Goal: Information Seeking & Learning: Learn about a topic

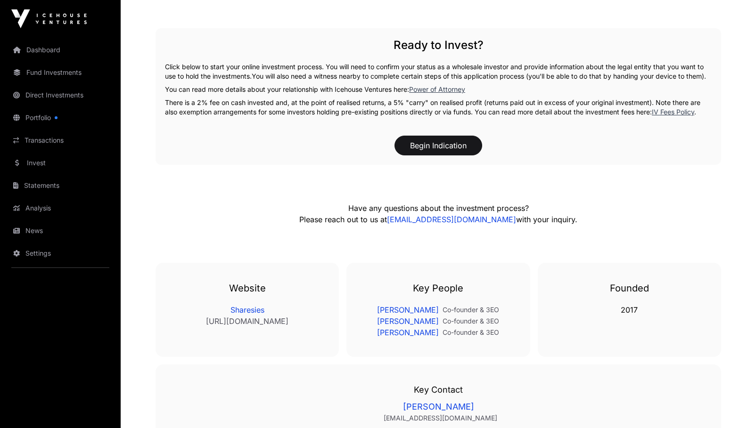
scroll to position [1886, 0]
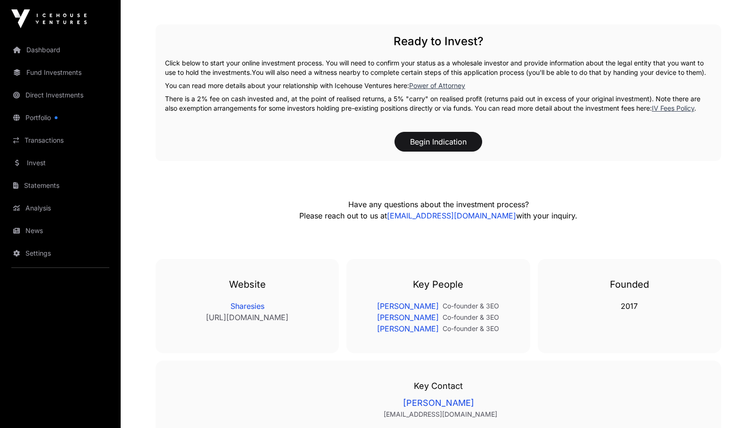
click at [57, 120] on link "Portfolio" at bounding box center [61, 117] width 106 height 21
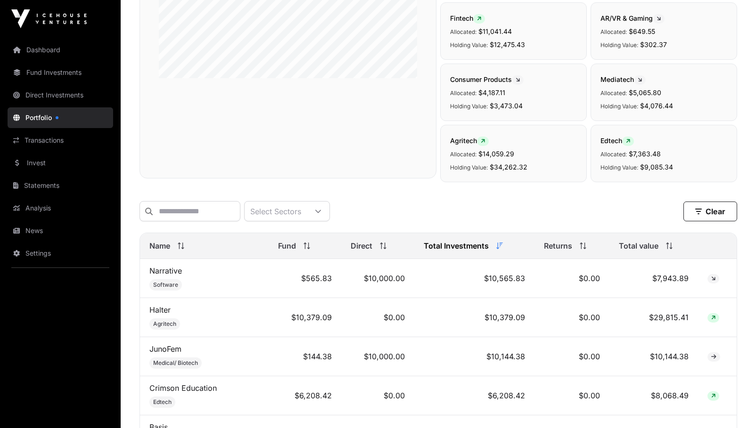
scroll to position [236, 0]
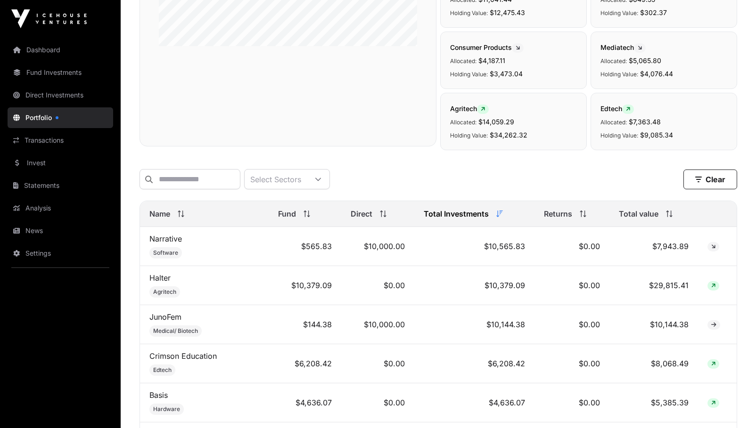
click at [198, 246] on td "Narrative Software" at bounding box center [204, 246] width 129 height 39
click at [169, 244] on link "Narrative" at bounding box center [165, 238] width 33 height 9
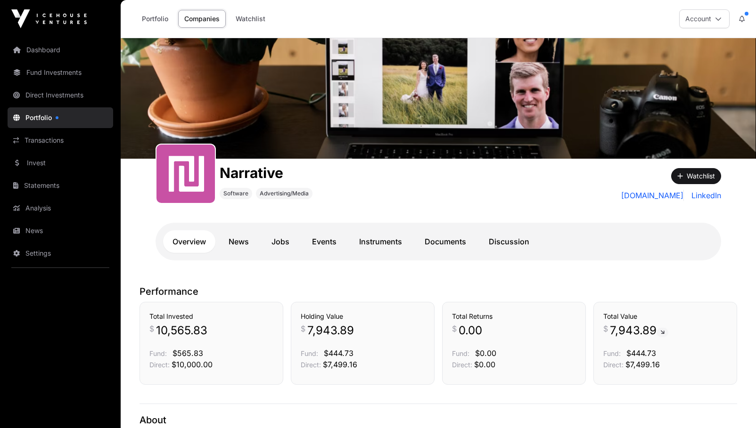
click at [251, 233] on link "News" at bounding box center [238, 242] width 39 height 23
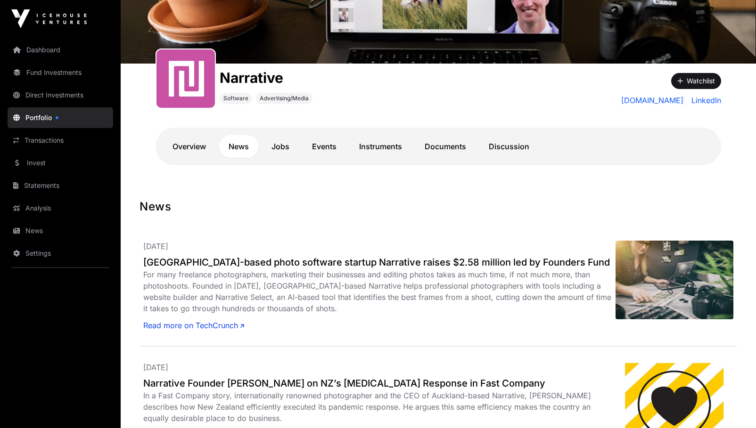
scroll to position [91, 0]
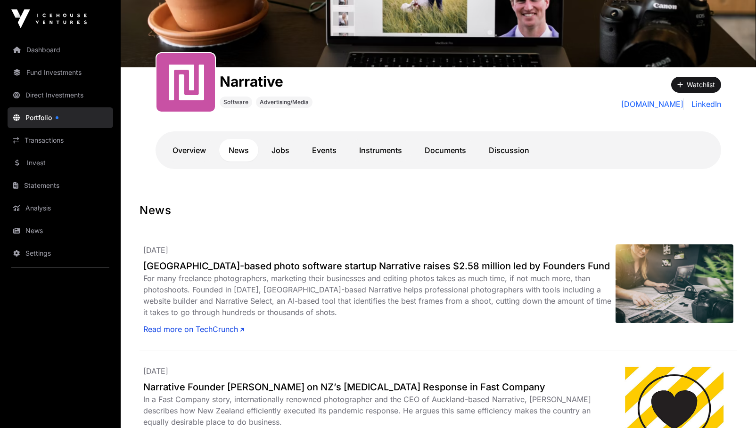
click at [280, 144] on link "Jobs" at bounding box center [280, 150] width 37 height 23
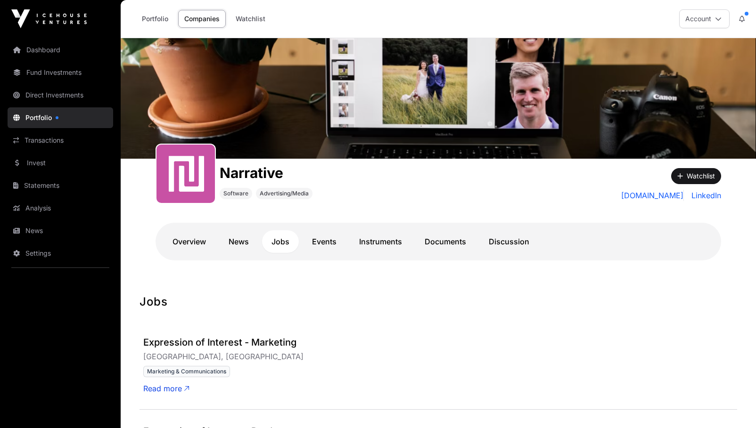
click at [331, 239] on link "Events" at bounding box center [324, 242] width 43 height 23
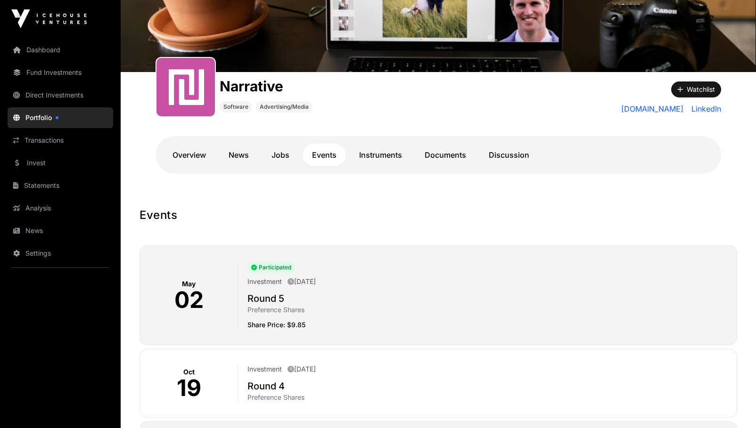
scroll to position [94, 0]
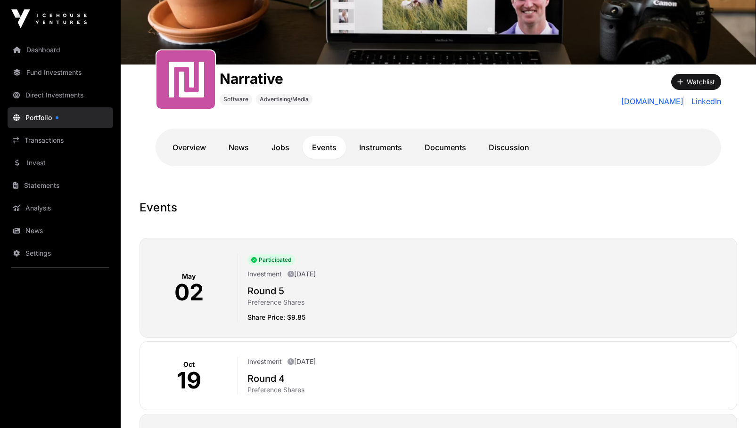
click at [391, 147] on link "Instruments" at bounding box center [381, 147] width 62 height 23
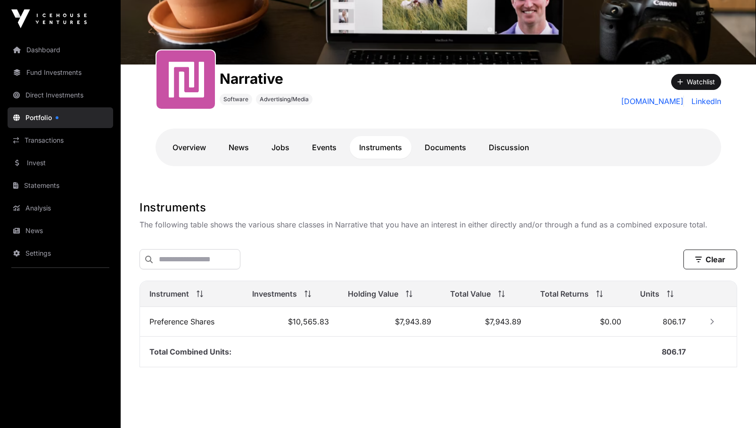
click at [446, 151] on link "Documents" at bounding box center [445, 147] width 60 height 23
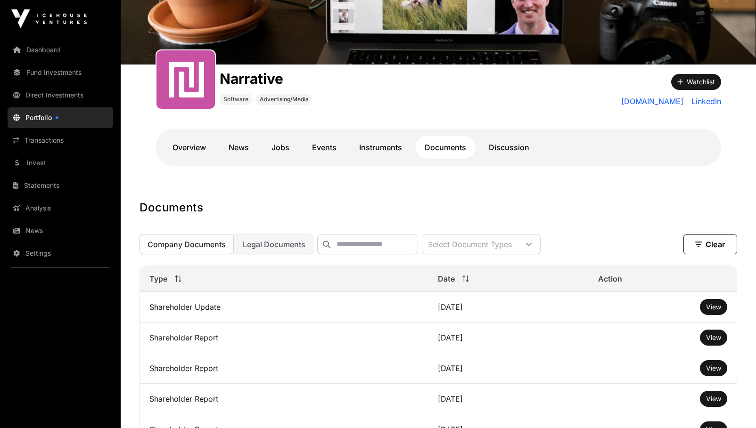
click at [460, 140] on link "Documents" at bounding box center [445, 147] width 60 height 23
click at [517, 148] on link "Discussion" at bounding box center [508, 147] width 59 height 23
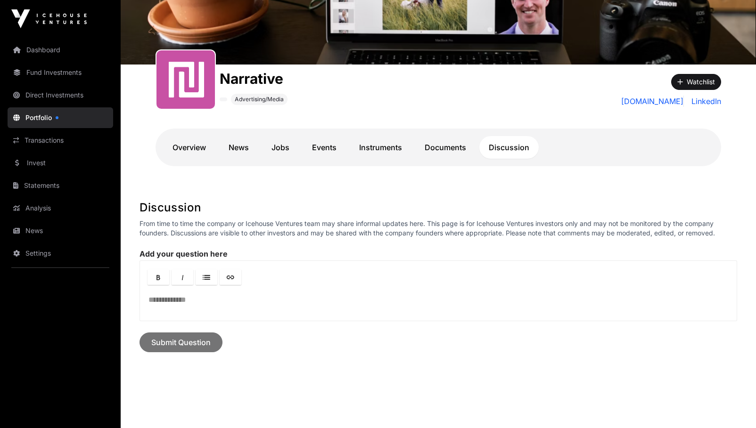
click at [44, 115] on link "Portfolio" at bounding box center [61, 117] width 106 height 21
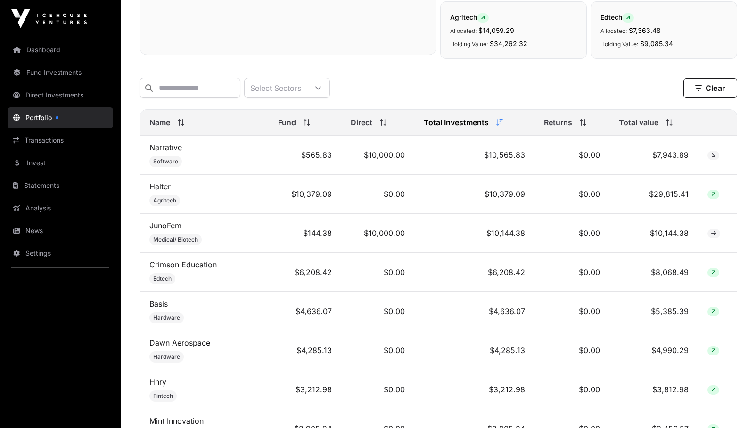
scroll to position [330, 0]
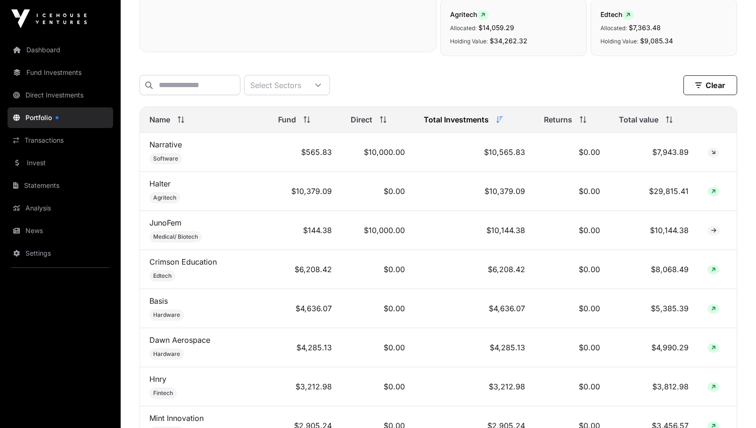
click at [165, 227] on link "JunoFem" at bounding box center [165, 222] width 32 height 9
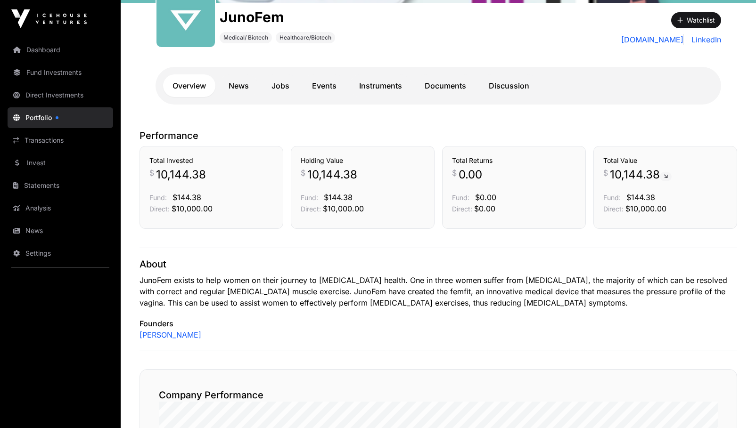
scroll to position [141, 0]
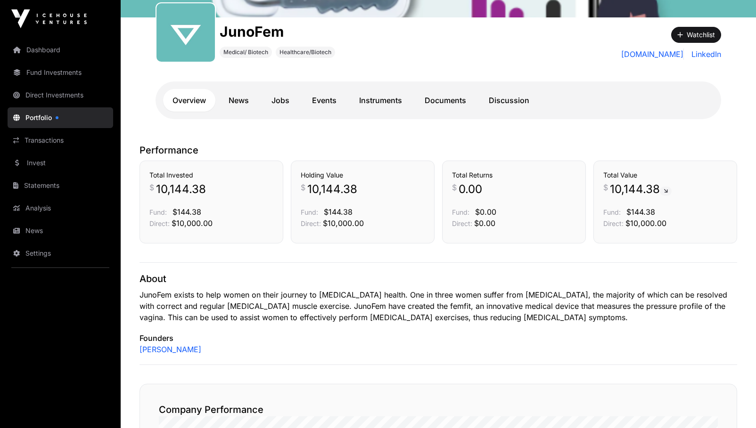
click at [239, 97] on link "News" at bounding box center [238, 100] width 39 height 23
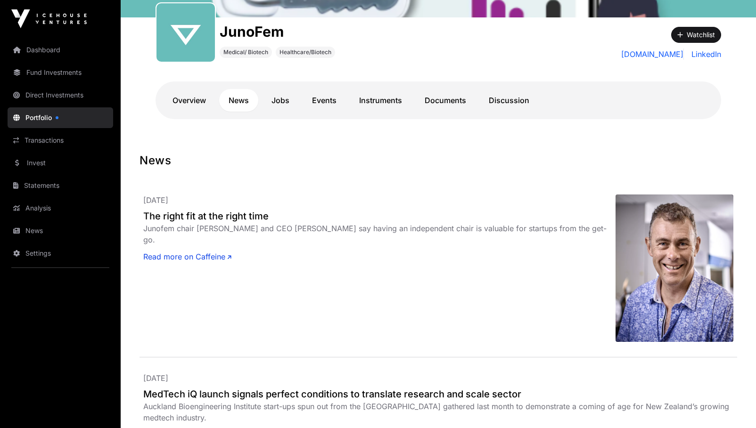
click at [289, 110] on link "Jobs" at bounding box center [280, 100] width 37 height 23
click at [285, 103] on link "Jobs" at bounding box center [280, 100] width 37 height 23
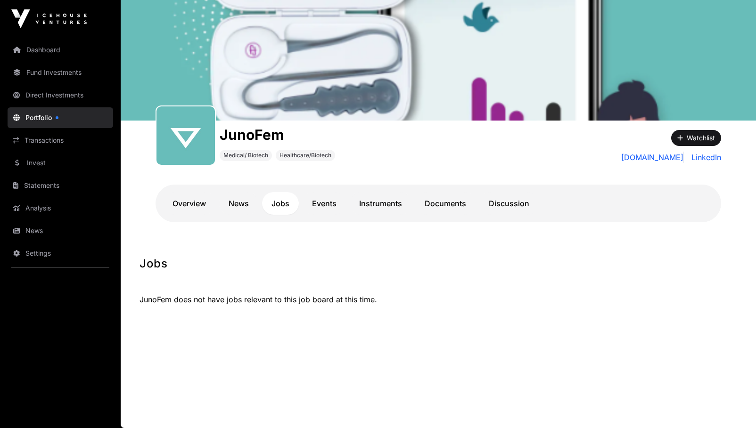
click at [324, 201] on link "Events" at bounding box center [324, 203] width 43 height 23
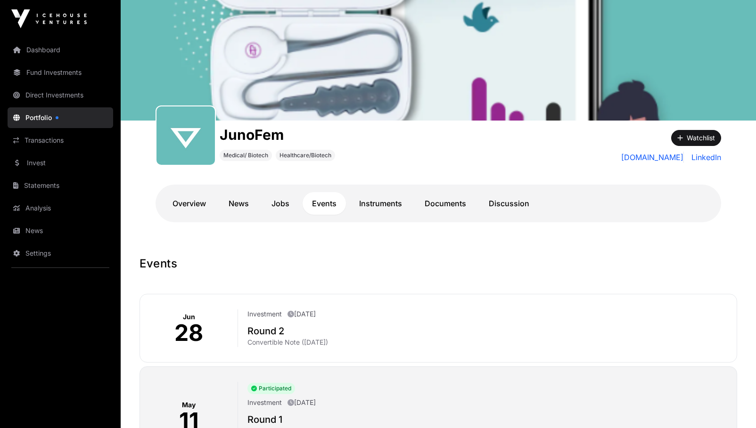
click at [30, 115] on link "Portfolio" at bounding box center [61, 117] width 106 height 21
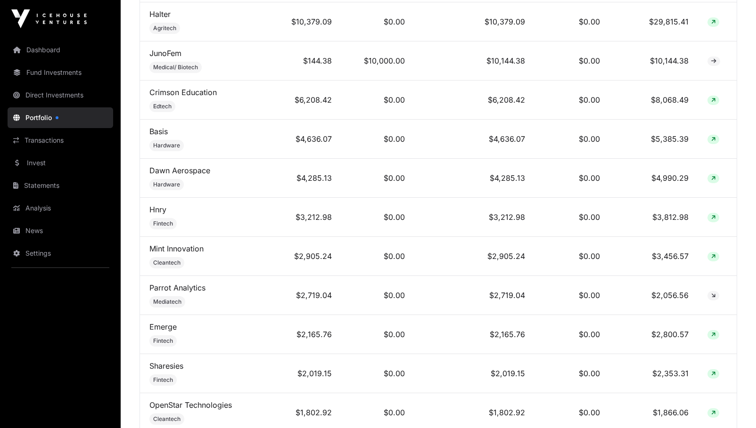
scroll to position [519, 0]
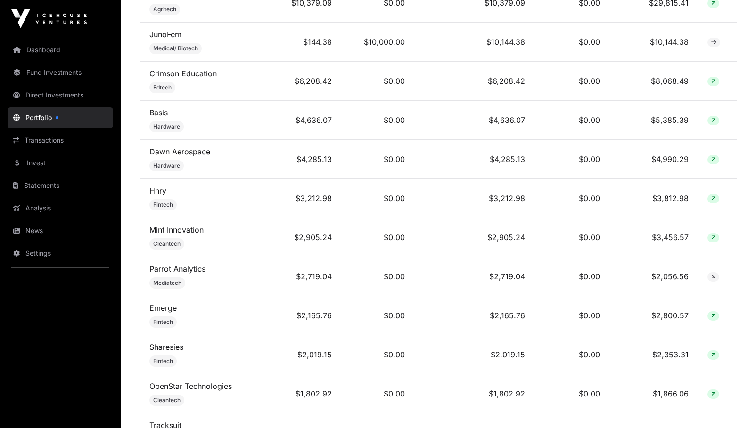
click at [160, 196] on link "Hnry" at bounding box center [157, 190] width 17 height 9
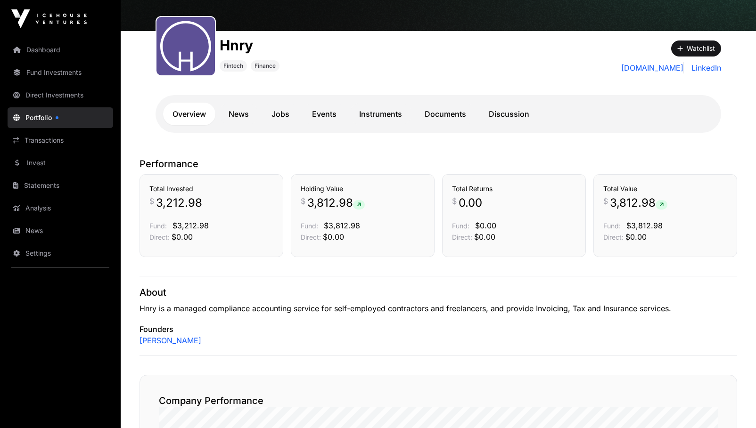
scroll to position [94, 0]
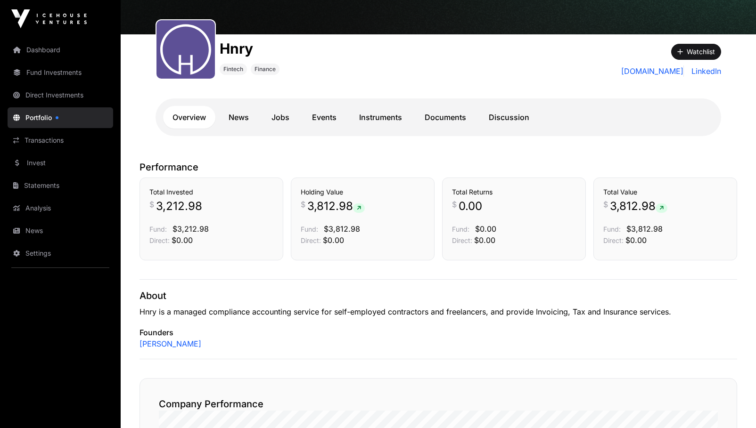
click at [232, 113] on link "News" at bounding box center [238, 117] width 39 height 23
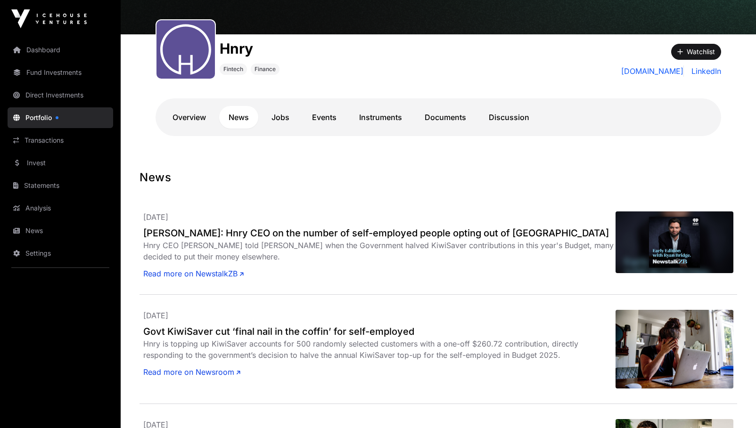
click at [290, 115] on link "Jobs" at bounding box center [280, 117] width 37 height 23
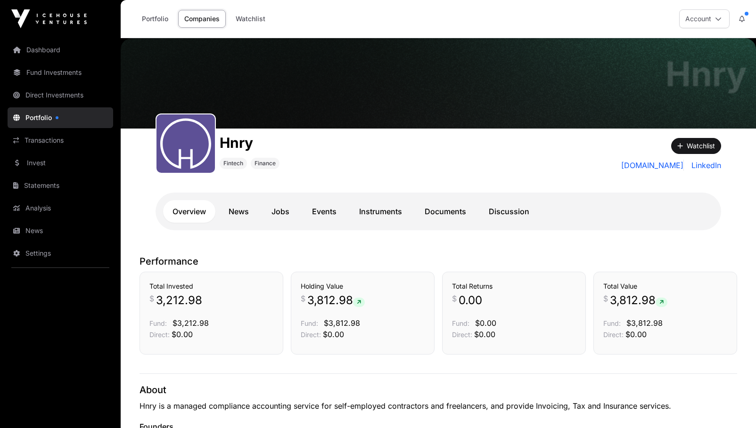
scroll to position [94, 0]
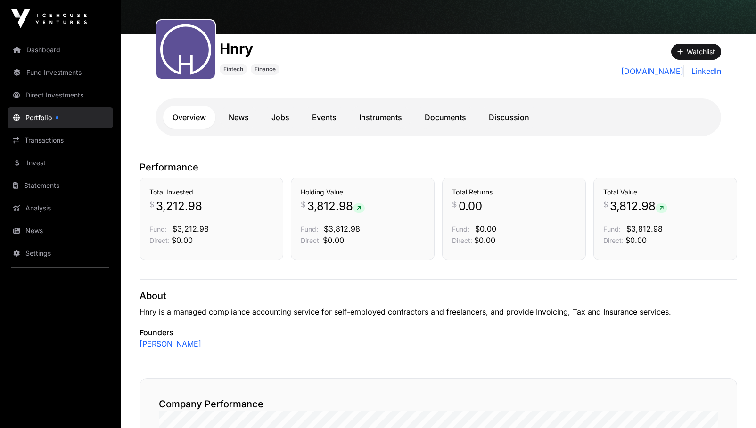
click at [41, 121] on link "Portfolio" at bounding box center [61, 117] width 106 height 21
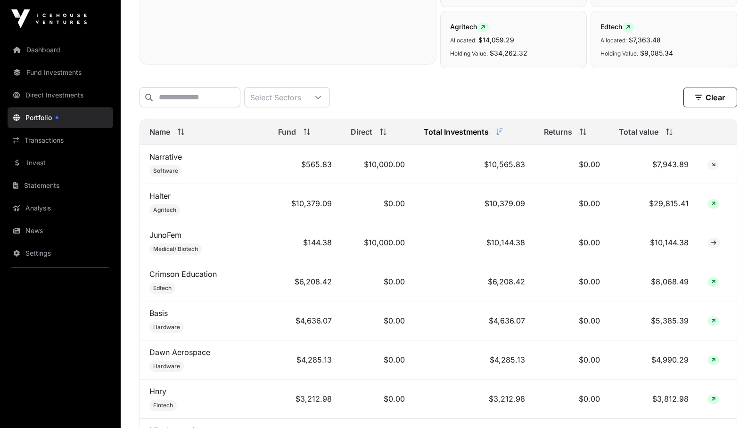
scroll to position [471, 0]
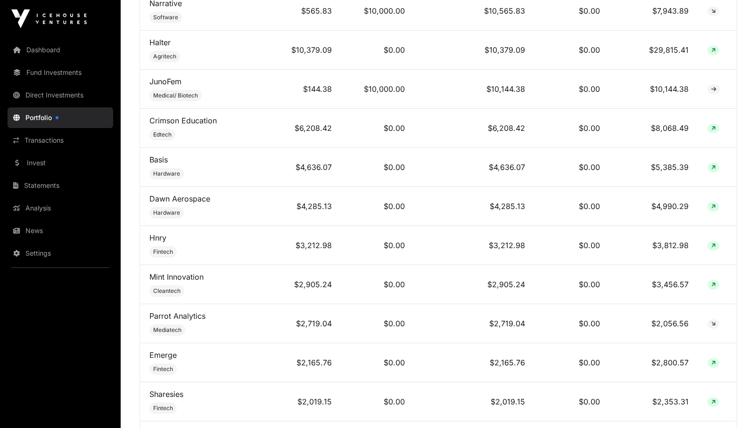
click at [191, 125] on link "Crimson Education" at bounding box center [182, 120] width 67 height 9
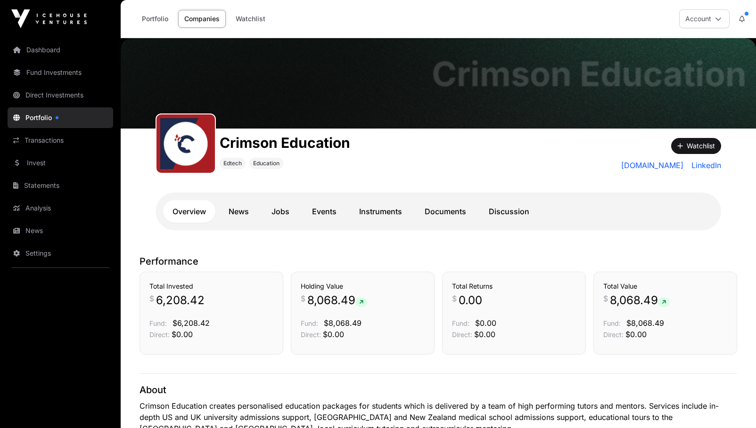
click at [275, 211] on link "Jobs" at bounding box center [280, 211] width 37 height 23
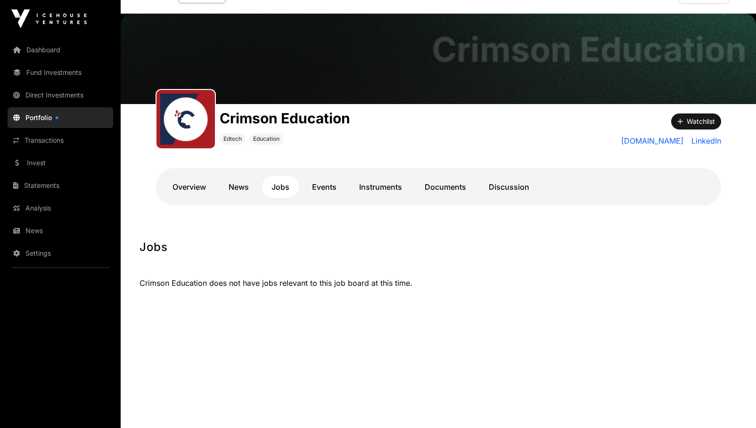
scroll to position [38, 0]
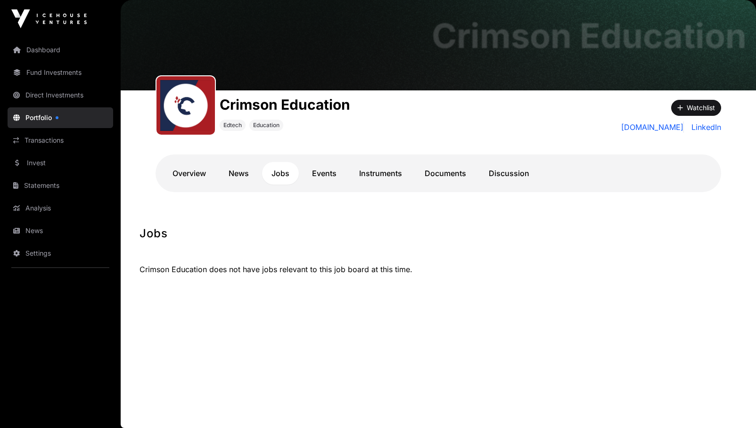
click at [51, 123] on link "Portfolio" at bounding box center [61, 117] width 106 height 21
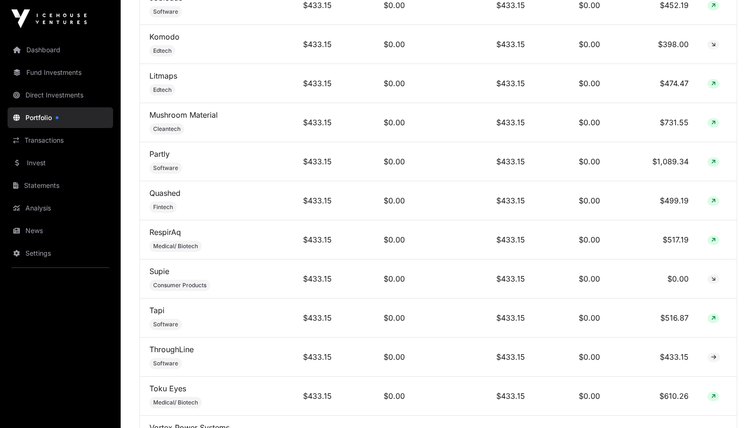
scroll to position [2593, 0]
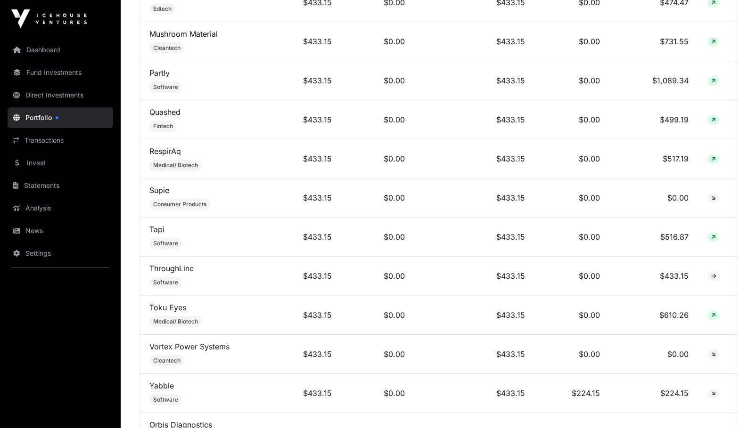
click at [163, 313] on link "Toku Eyes" at bounding box center [167, 307] width 37 height 9
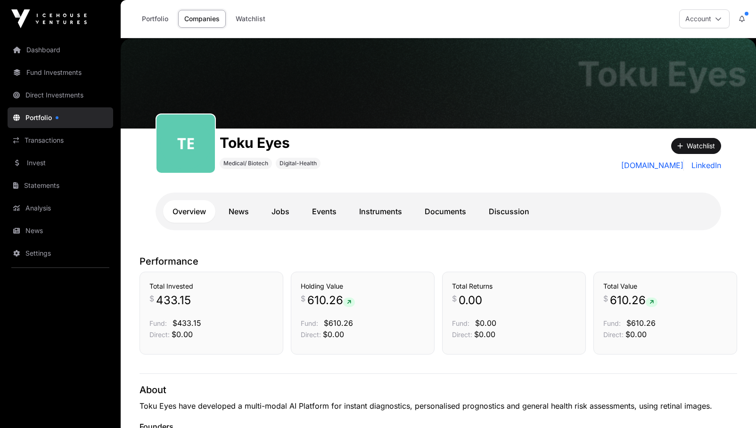
click at [272, 213] on link "Jobs" at bounding box center [280, 211] width 37 height 23
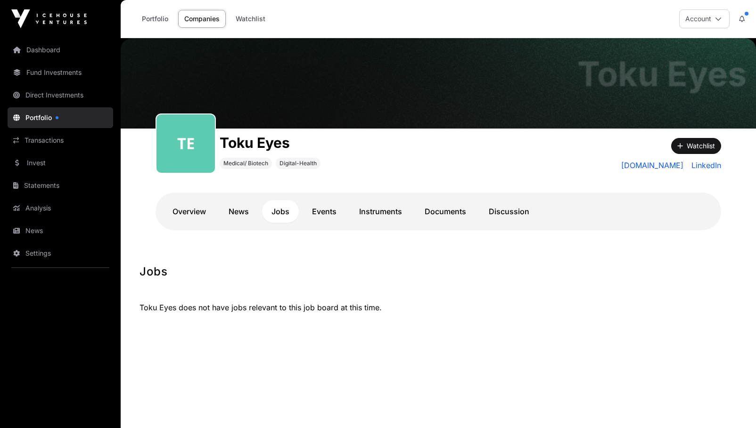
click at [40, 115] on link "Portfolio" at bounding box center [61, 117] width 106 height 21
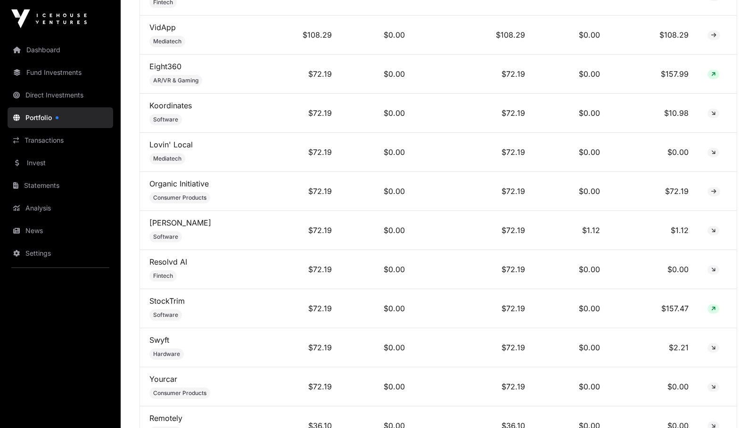
scroll to position [4424, 0]
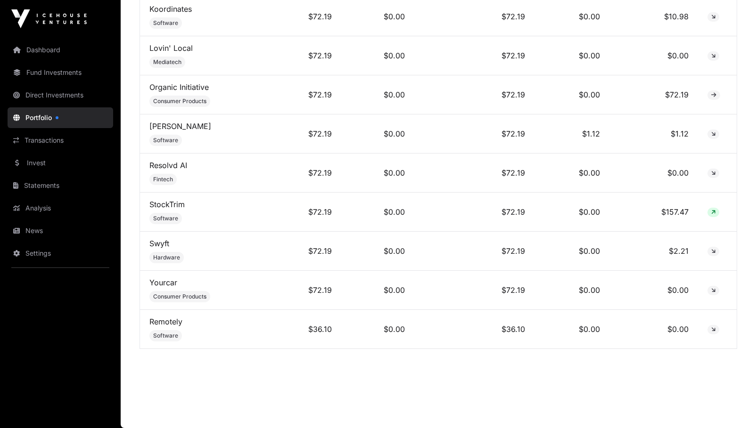
click at [165, 285] on link "Yourcar" at bounding box center [163, 282] width 28 height 9
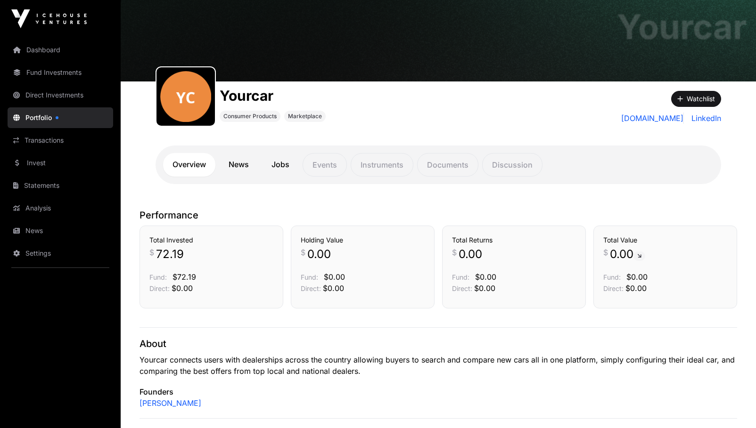
scroll to position [94, 0]
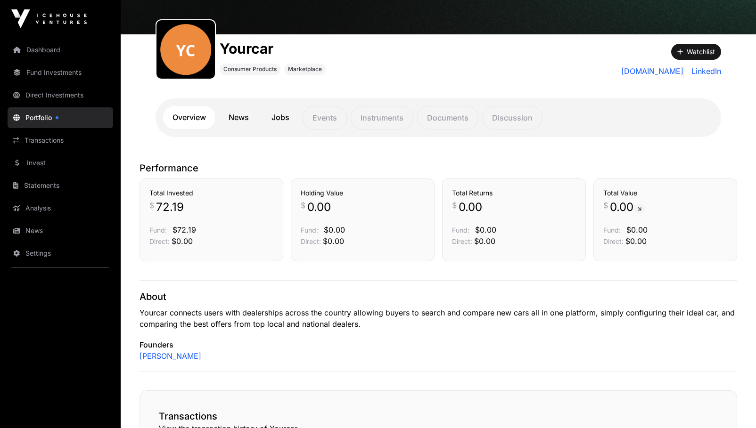
click at [238, 115] on link "News" at bounding box center [238, 118] width 39 height 24
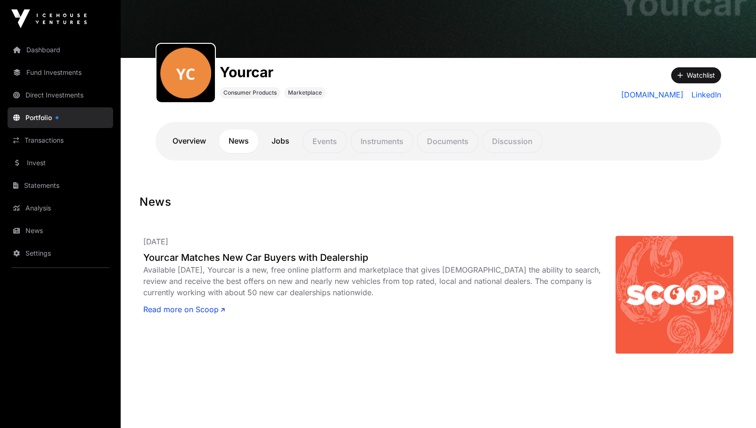
scroll to position [94, 0]
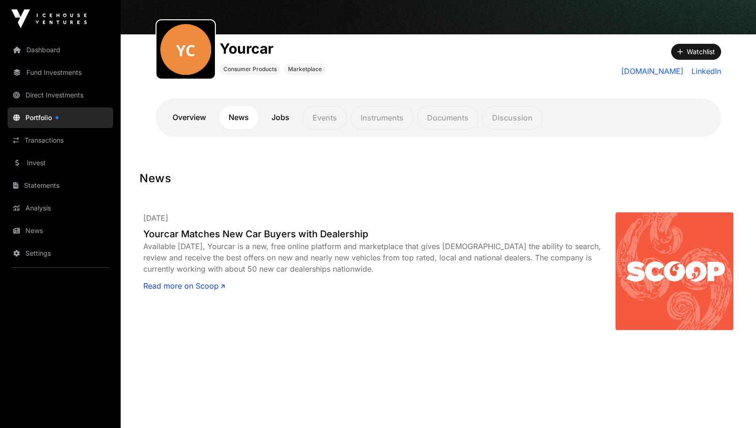
click at [278, 123] on link "Jobs" at bounding box center [280, 118] width 37 height 24
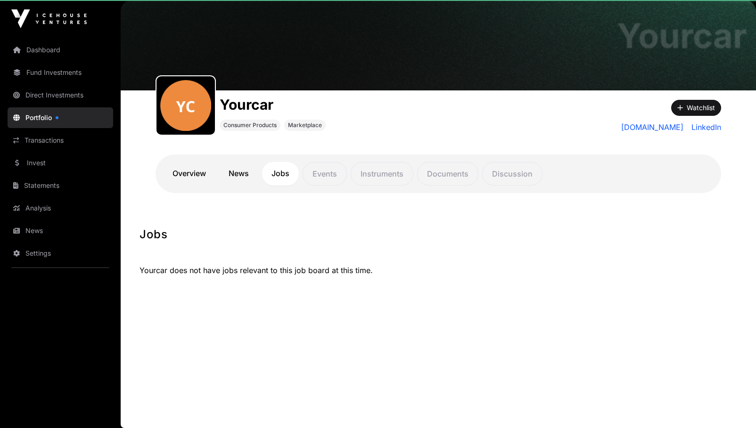
click at [277, 121] on span "Consumer Products" at bounding box center [250, 125] width 61 height 11
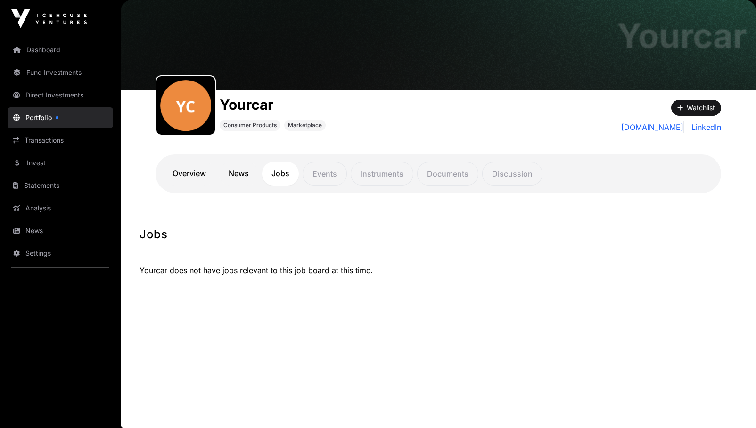
click at [39, 118] on link "Portfolio" at bounding box center [61, 117] width 106 height 21
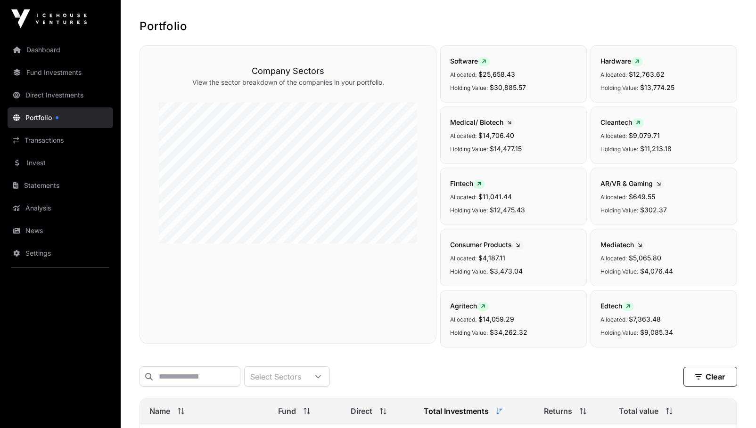
click at [43, 113] on link "Portfolio" at bounding box center [61, 117] width 106 height 21
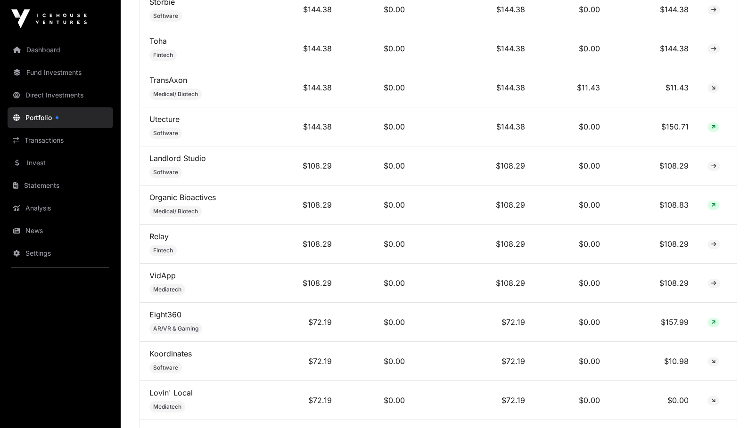
scroll to position [4047, 0]
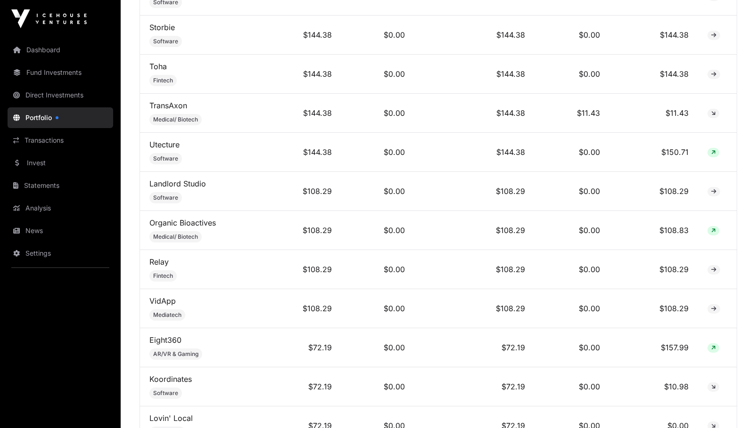
click at [165, 341] on td "Eight360 AR/VR & Gaming" at bounding box center [204, 348] width 129 height 39
click at [165, 345] on link "Eight360" at bounding box center [165, 340] width 32 height 9
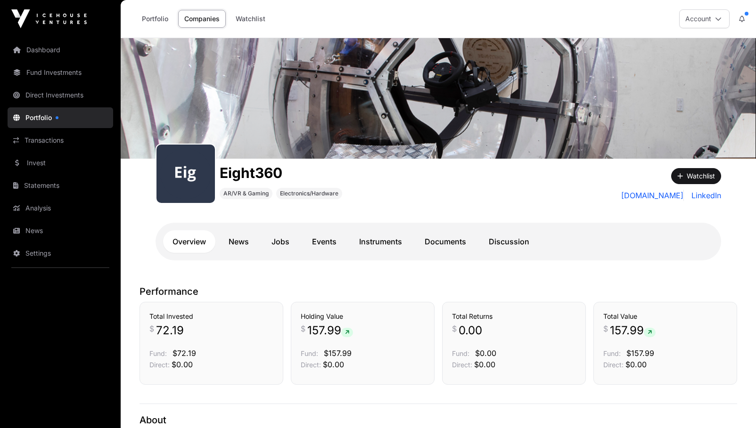
click at [280, 241] on link "Jobs" at bounding box center [280, 242] width 37 height 23
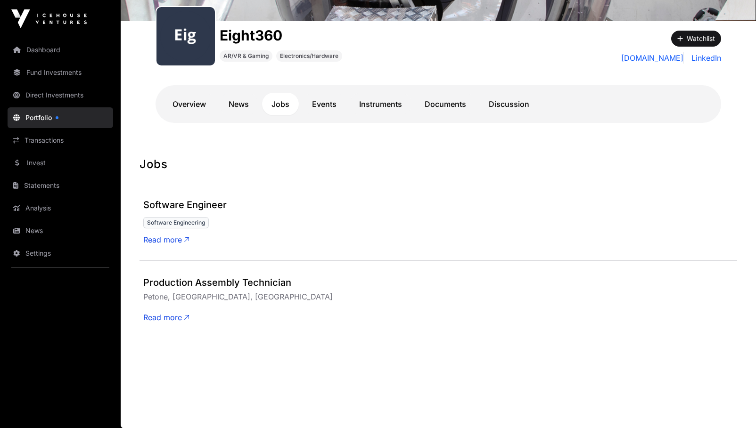
scroll to position [138, 0]
click at [187, 107] on link "Overview" at bounding box center [189, 103] width 52 height 23
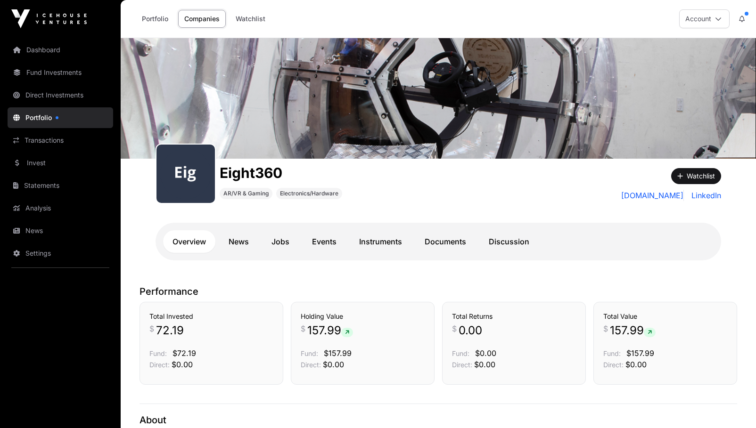
click at [33, 114] on link "Portfolio" at bounding box center [61, 117] width 106 height 21
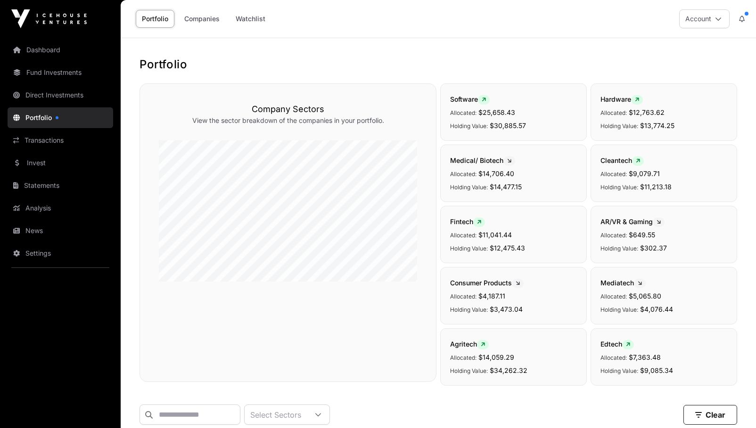
scroll to position [189, 0]
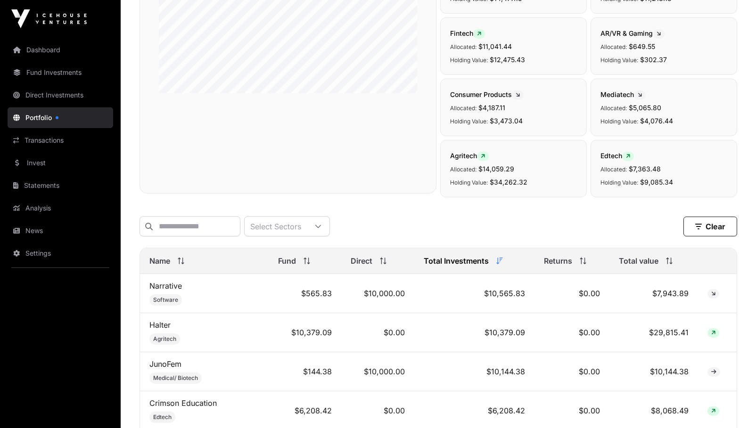
click at [157, 330] on link "Halter" at bounding box center [159, 325] width 21 height 9
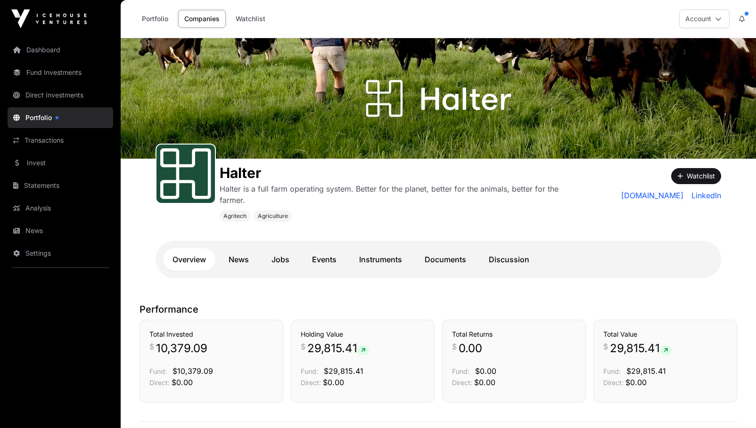
click at [36, 110] on link "Portfolio" at bounding box center [61, 117] width 106 height 21
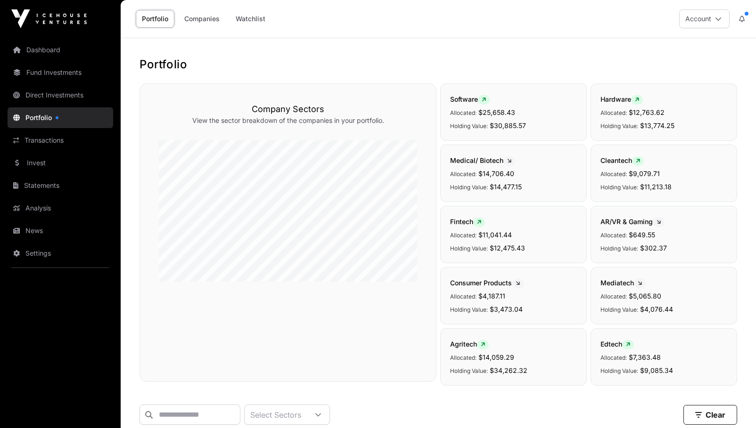
click at [40, 74] on link "Fund Investments" at bounding box center [61, 72] width 106 height 21
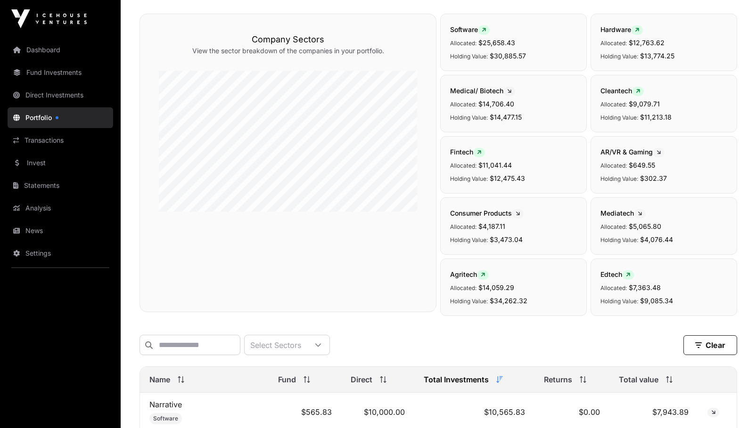
scroll to position [189, 0]
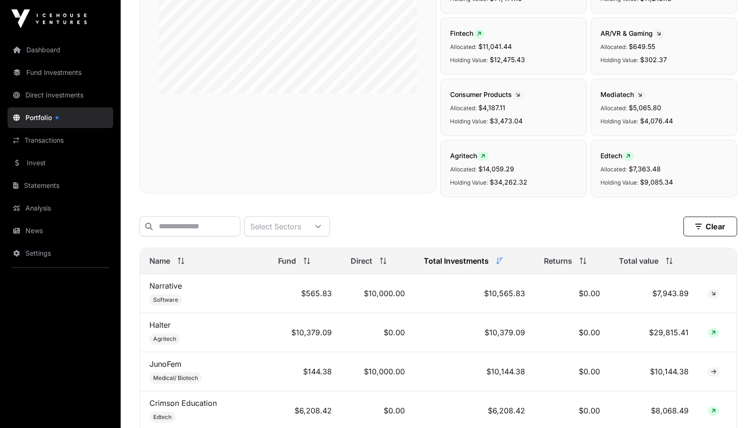
click at [45, 74] on link "Fund Investments" at bounding box center [61, 72] width 106 height 21
click at [42, 56] on link "Dashboard" at bounding box center [61, 50] width 106 height 21
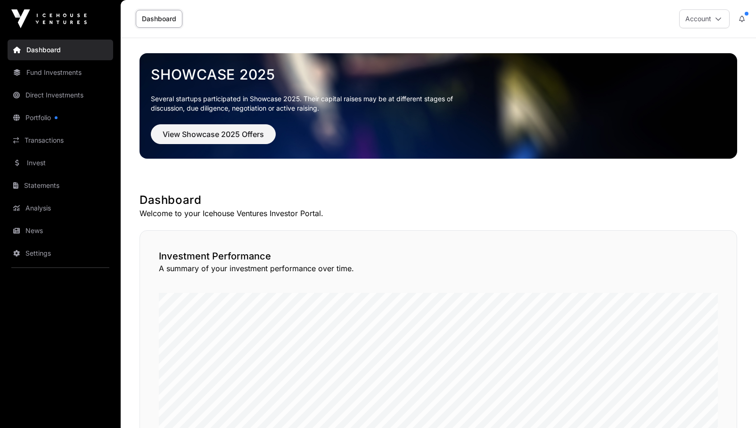
click at [42, 56] on link "Dashboard" at bounding box center [61, 50] width 106 height 21
click at [218, 135] on span "View Showcase 2025 Offers" at bounding box center [213, 134] width 101 height 11
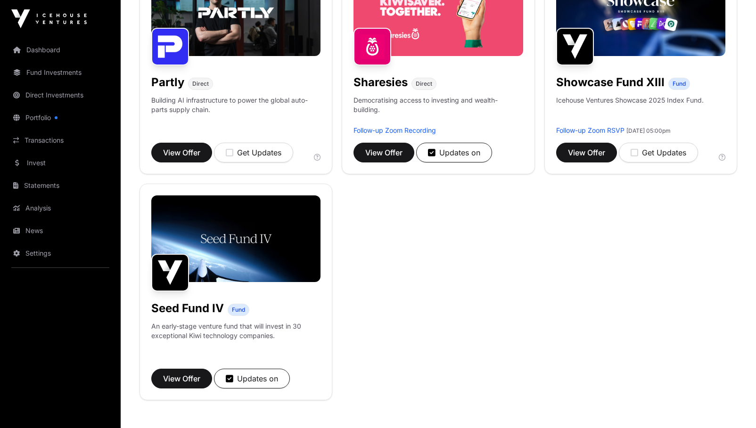
scroll to position [660, 0]
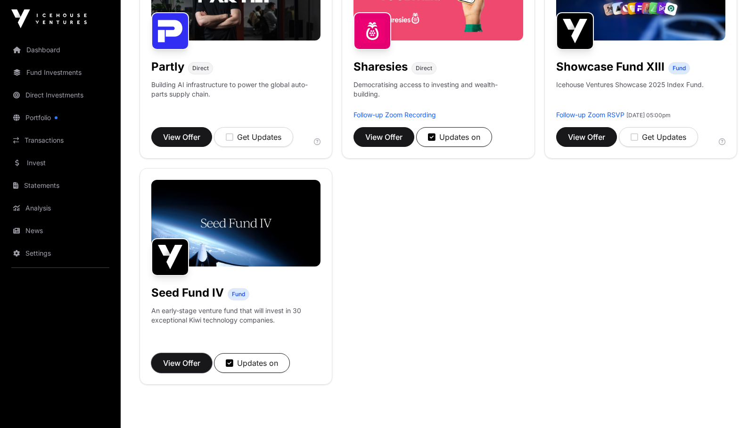
click at [177, 366] on span "View Offer" at bounding box center [181, 363] width 37 height 11
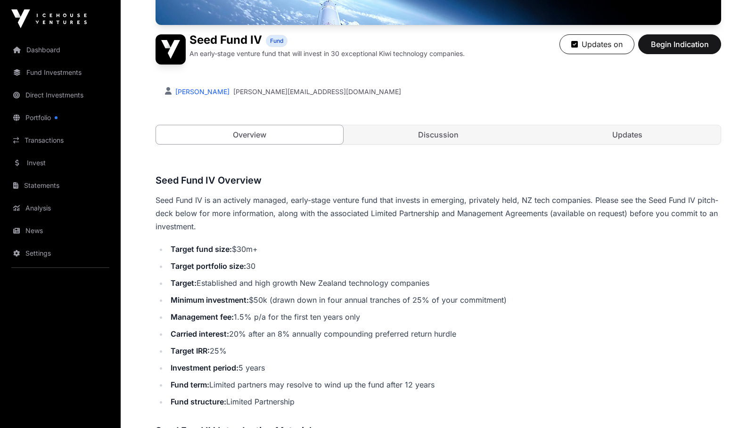
scroll to position [119, 0]
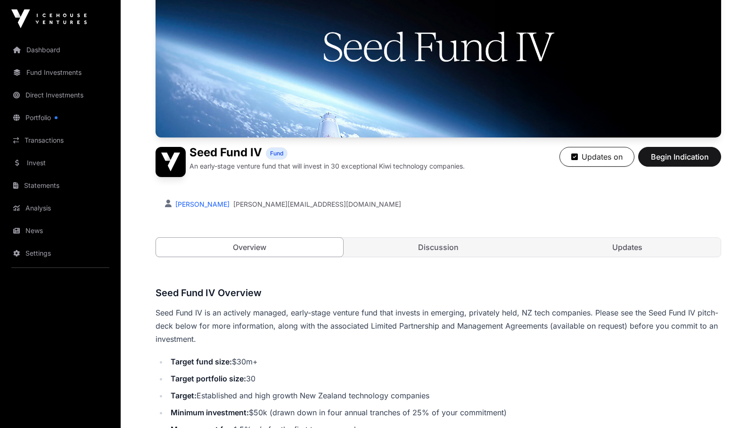
click at [441, 256] on link "Discussion" at bounding box center [438, 247] width 187 height 19
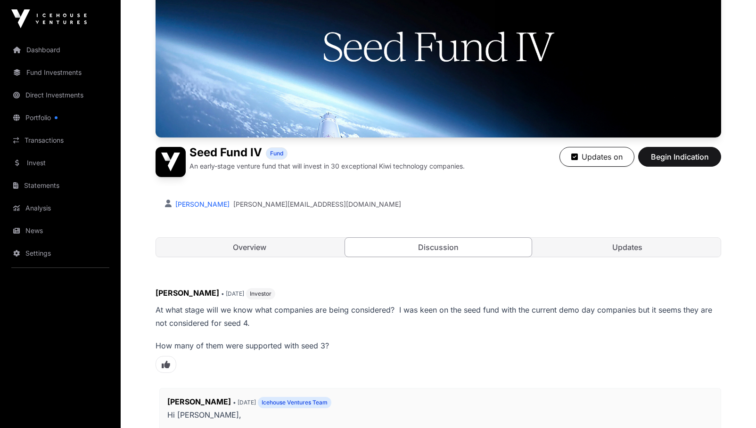
click at [642, 248] on link "Updates" at bounding box center [627, 247] width 187 height 19
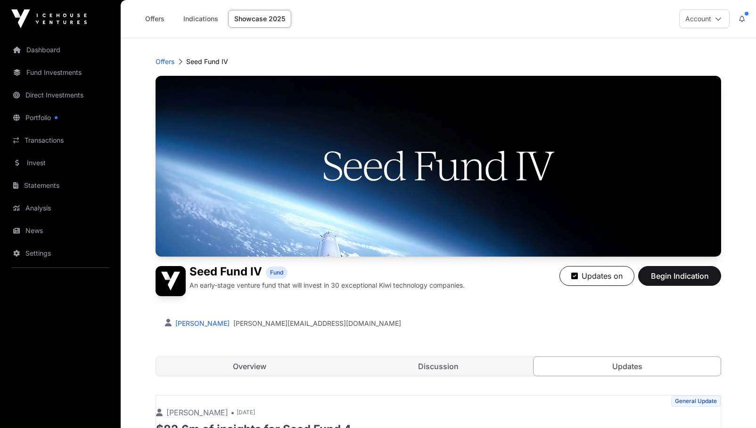
click at [431, 360] on link "Discussion" at bounding box center [438, 366] width 187 height 19
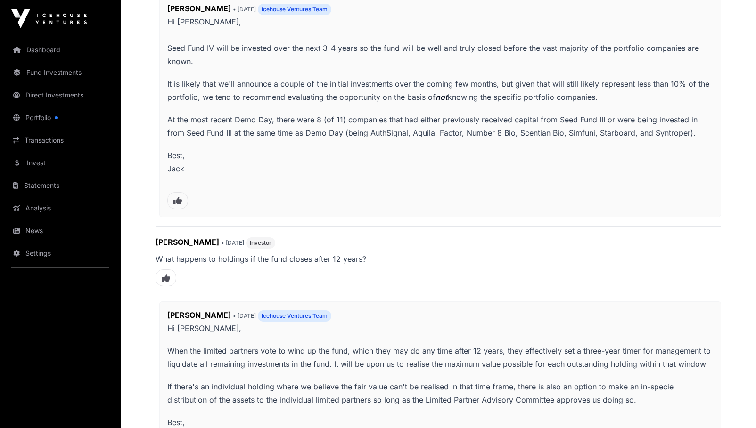
scroll to position [519, 0]
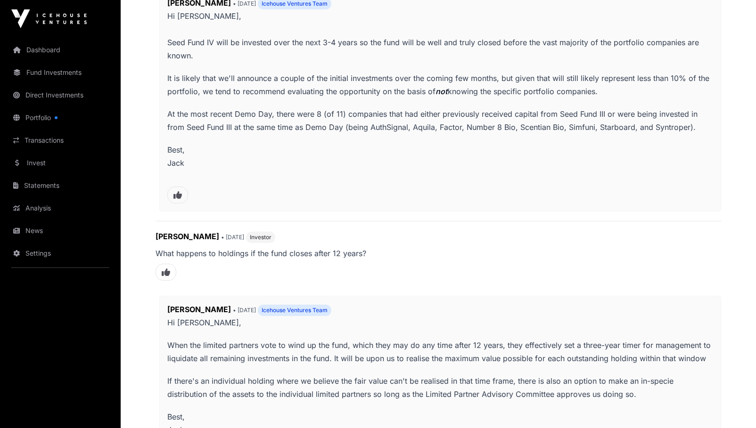
click at [35, 40] on link "Dashboard" at bounding box center [61, 50] width 106 height 21
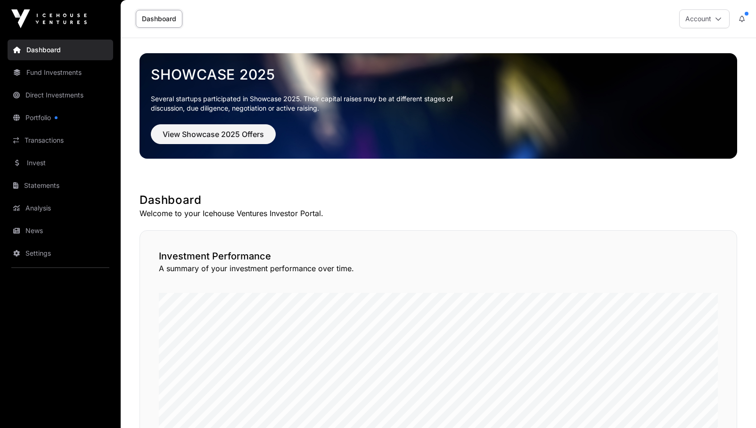
click at [33, 48] on link "Dashboard" at bounding box center [61, 50] width 106 height 21
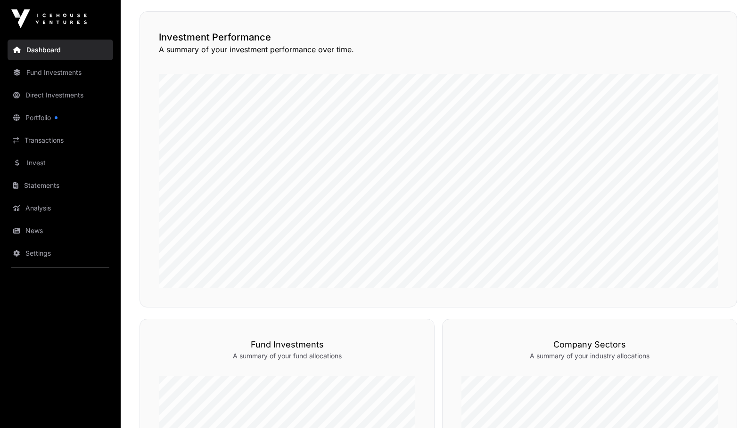
scroll to position [218, 0]
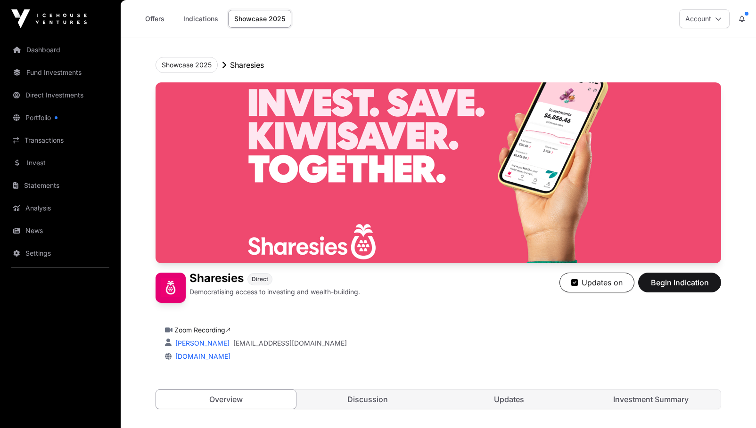
click at [49, 74] on link "Fund Investments" at bounding box center [61, 72] width 106 height 21
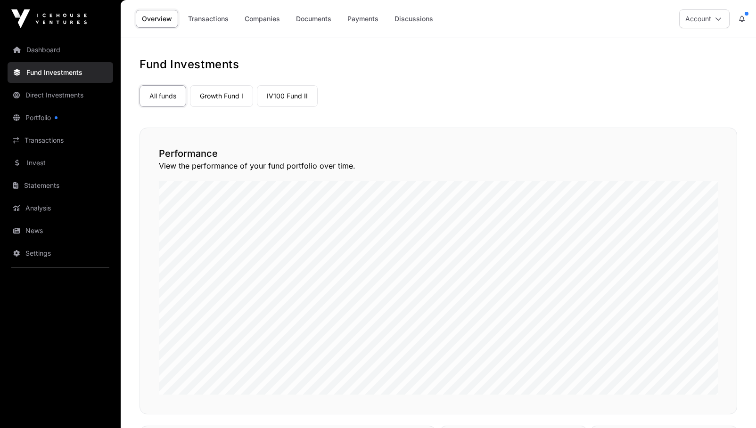
click at [49, 100] on link "Direct Investments" at bounding box center [61, 95] width 106 height 21
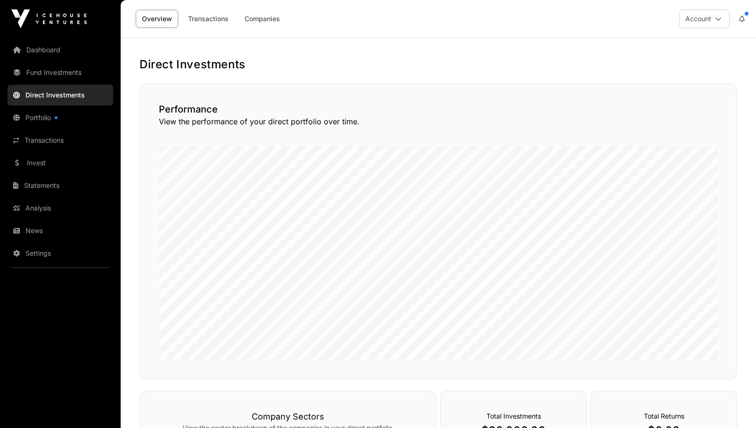
click at [38, 50] on link "Dashboard" at bounding box center [61, 50] width 106 height 21
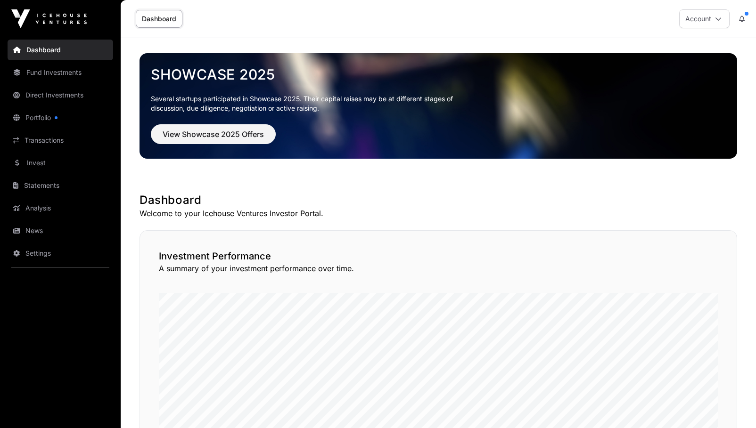
click at [47, 76] on link "Fund Investments" at bounding box center [61, 72] width 106 height 21
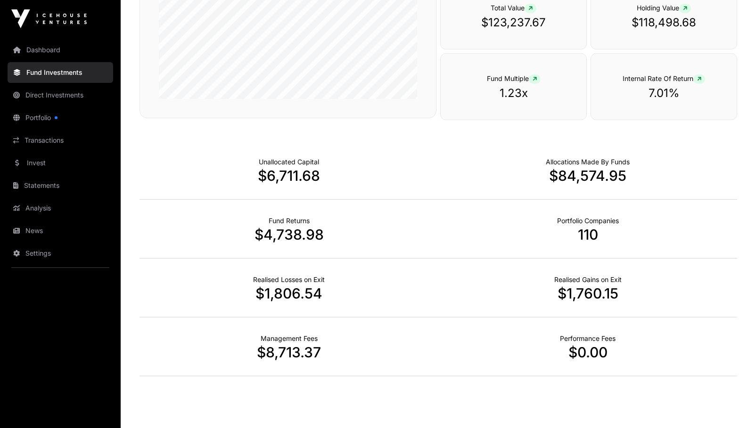
scroll to position [553, 0]
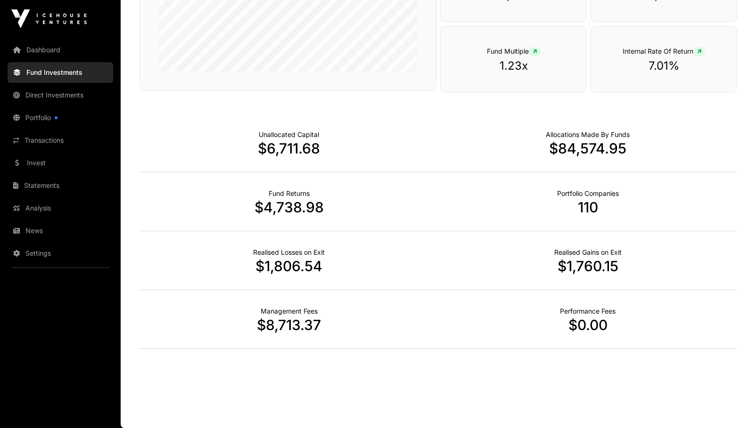
click at [30, 124] on link "Portfolio" at bounding box center [61, 117] width 106 height 21
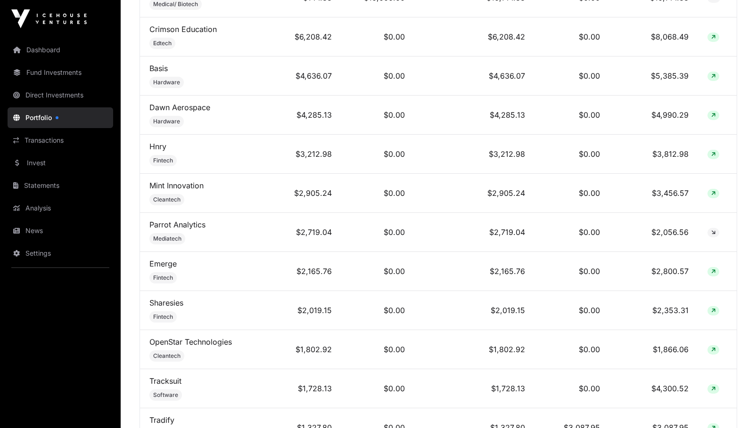
scroll to position [566, 0]
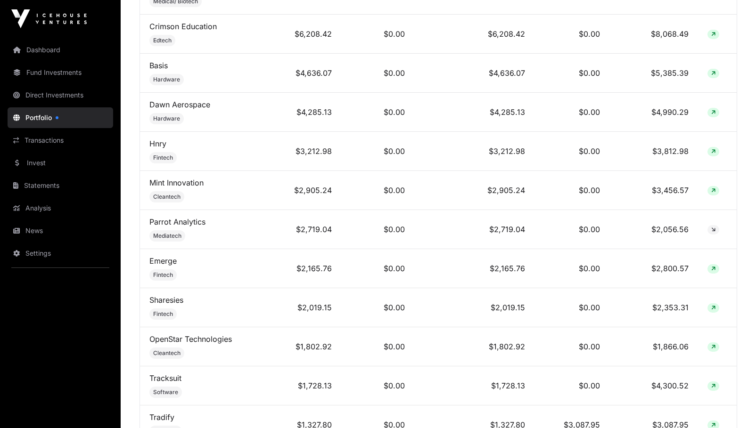
click at [162, 305] on link "Sharesies" at bounding box center [166, 300] width 34 height 9
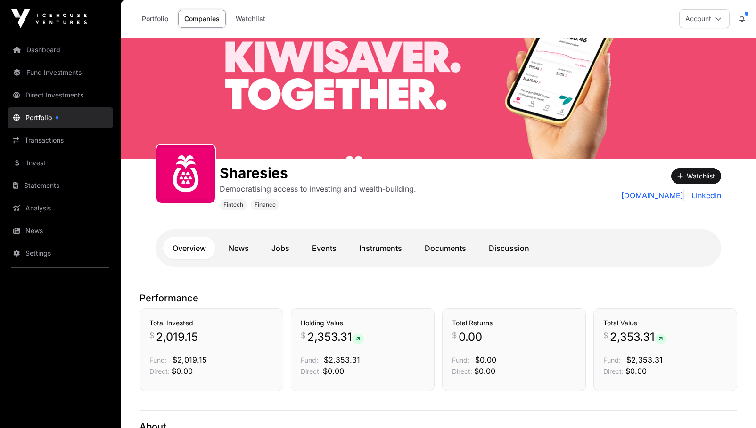
click at [231, 254] on link "News" at bounding box center [238, 248] width 39 height 23
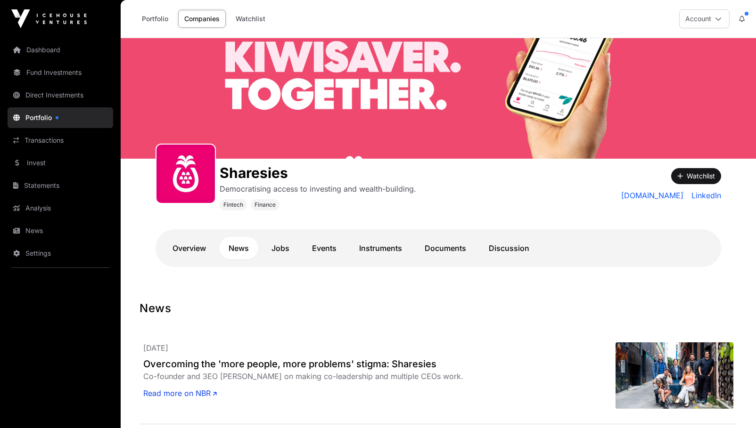
click at [273, 253] on link "Jobs" at bounding box center [280, 248] width 37 height 23
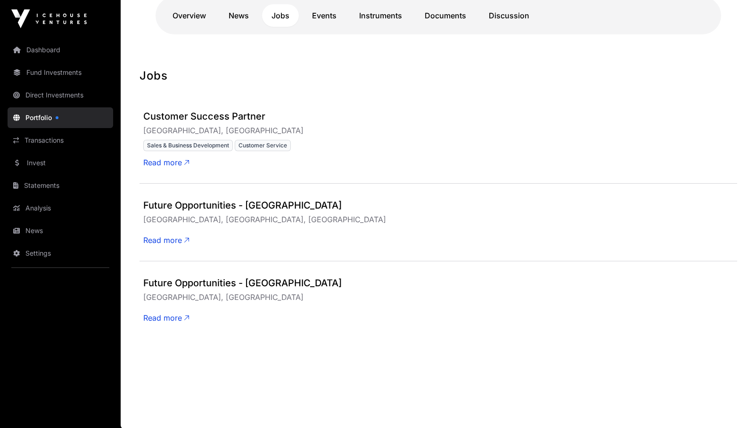
scroll to position [234, 0]
